Goal: Information Seeking & Learning: Learn about a topic

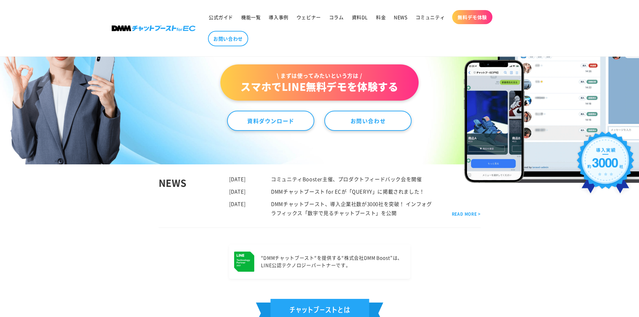
click at [357, 65] on link "\ まずは使ってみたいという方は / スマホでLINE無料デモを体験する" at bounding box center [319, 82] width 198 height 36
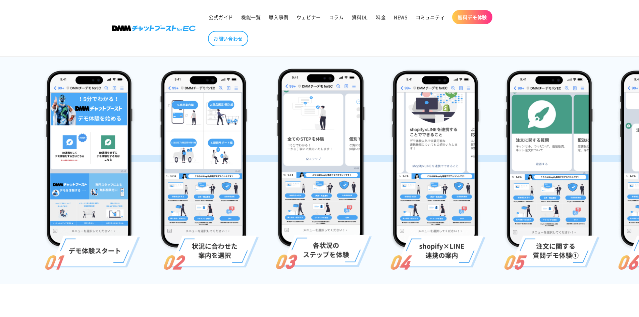
click at [122, 208] on img at bounding box center [90, 168] width 100 height 204
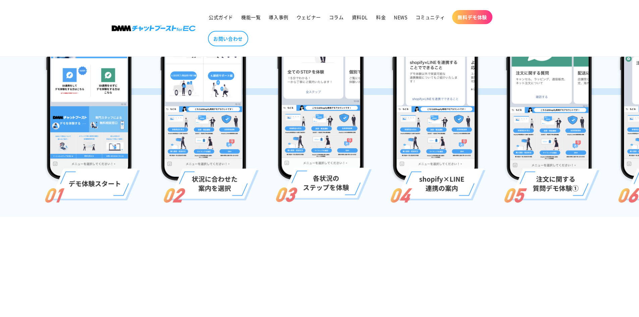
scroll to position [168, 0]
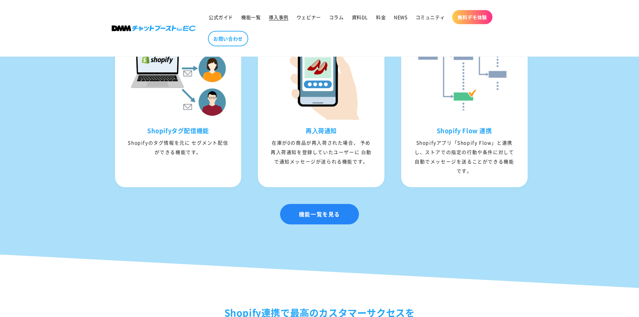
click at [275, 17] on span "導入事例" at bounding box center [278, 17] width 19 height 6
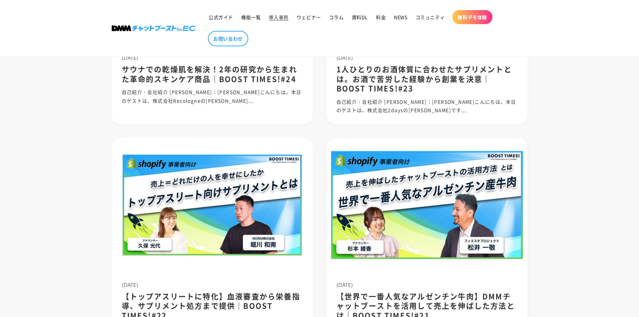
scroll to position [168, 0]
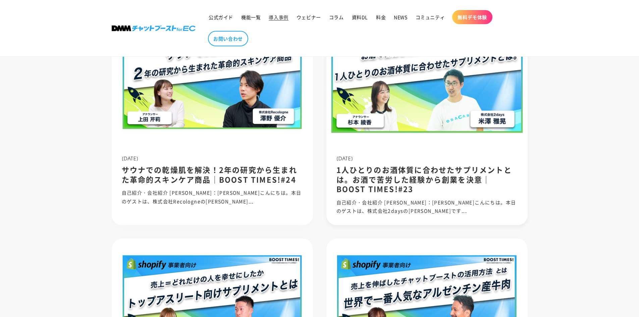
click at [423, 128] on img at bounding box center [426, 79] width 215 height 144
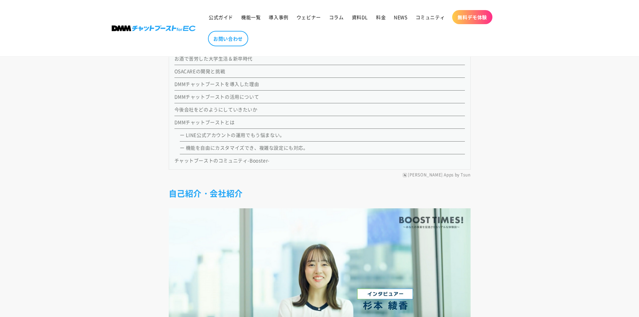
scroll to position [570, 0]
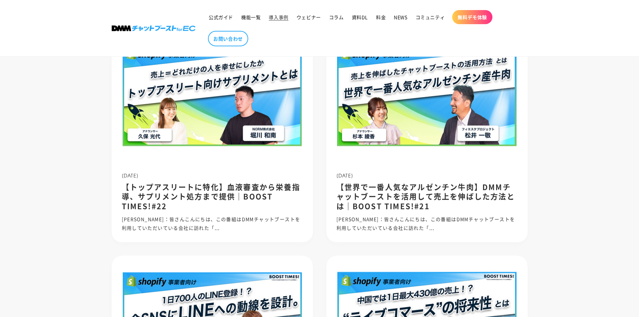
scroll to position [357, 0]
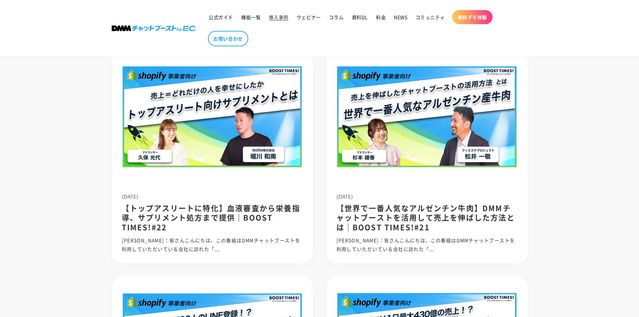
click at [396, 144] on img at bounding box center [426, 117] width 201 height 134
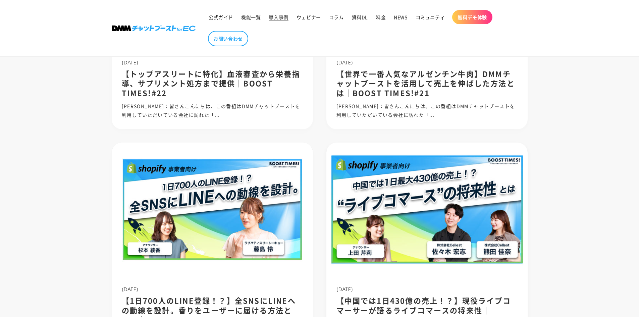
scroll to position [625, 0]
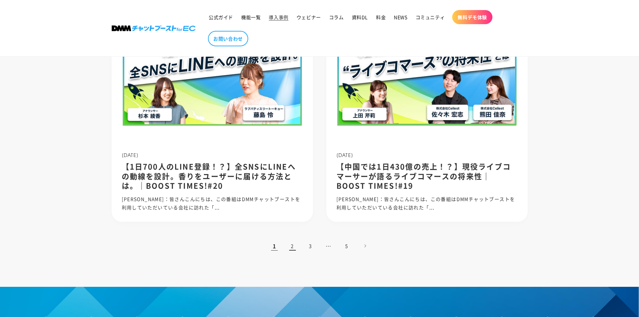
click at [291, 246] on link "2" at bounding box center [292, 245] width 15 height 15
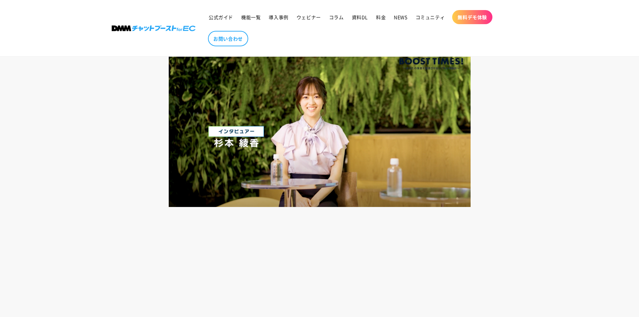
scroll to position [604, 0]
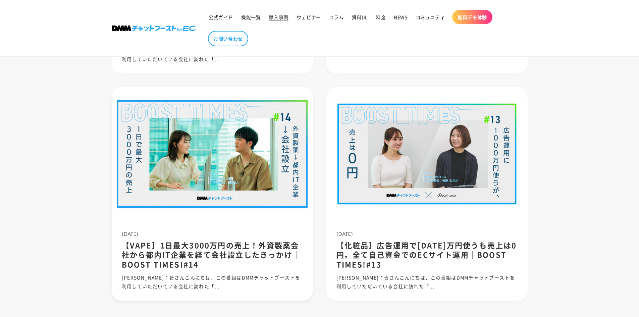
scroll to position [637, 0]
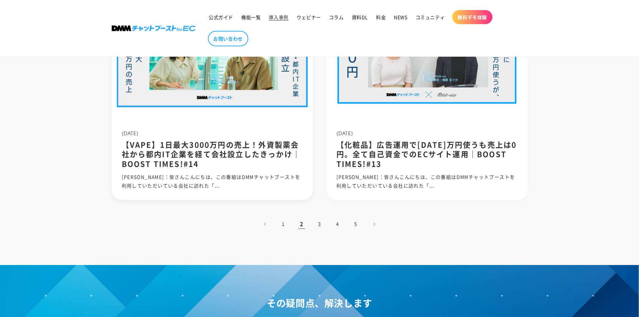
click at [184, 90] on img at bounding box center [211, 54] width 215 height 144
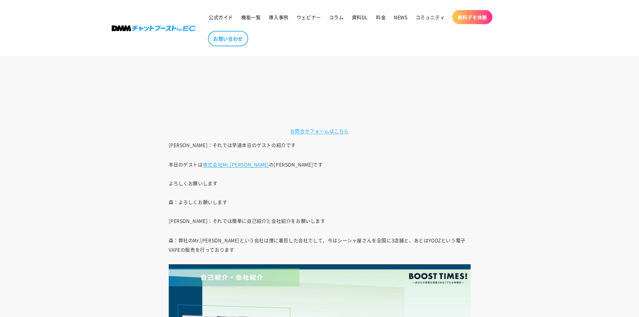
scroll to position [676, 0]
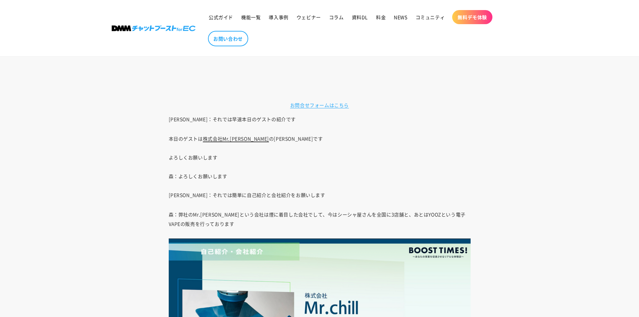
click at [236, 140] on link "株式会社Mr.chill" at bounding box center [236, 138] width 66 height 7
drag, startPoint x: 414, startPoint y: 150, endPoint x: 408, endPoint y: 147, distance: 6.5
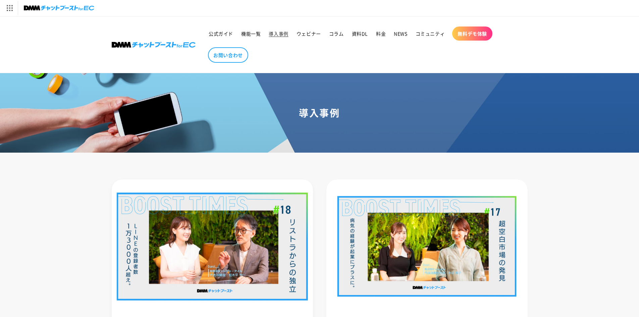
scroll to position [134, 0]
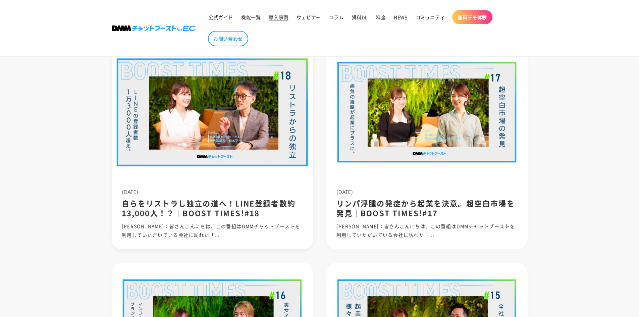
click at [230, 135] on img at bounding box center [211, 113] width 215 height 144
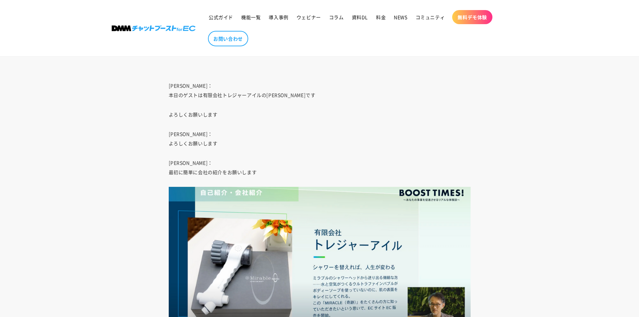
scroll to position [839, 0]
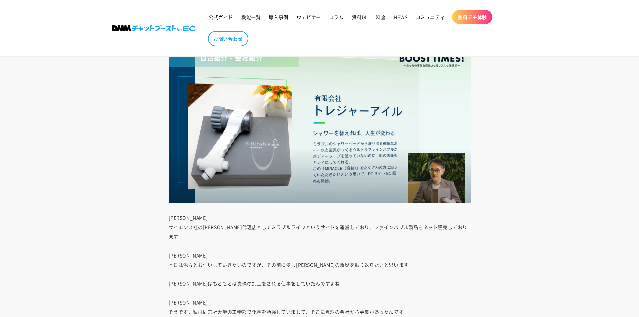
click at [358, 149] on img at bounding box center [320, 128] width 302 height 150
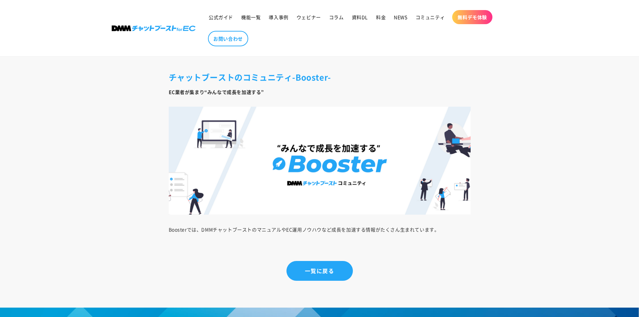
scroll to position [3925, 0]
